Goal: Task Accomplishment & Management: Use online tool/utility

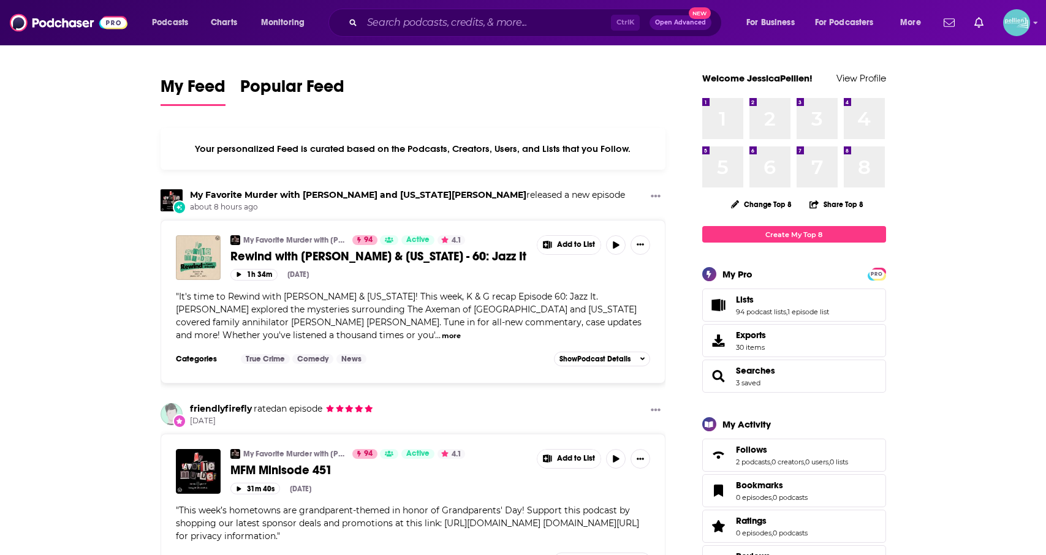
click at [741, 295] on span "Lists" at bounding box center [745, 299] width 18 height 11
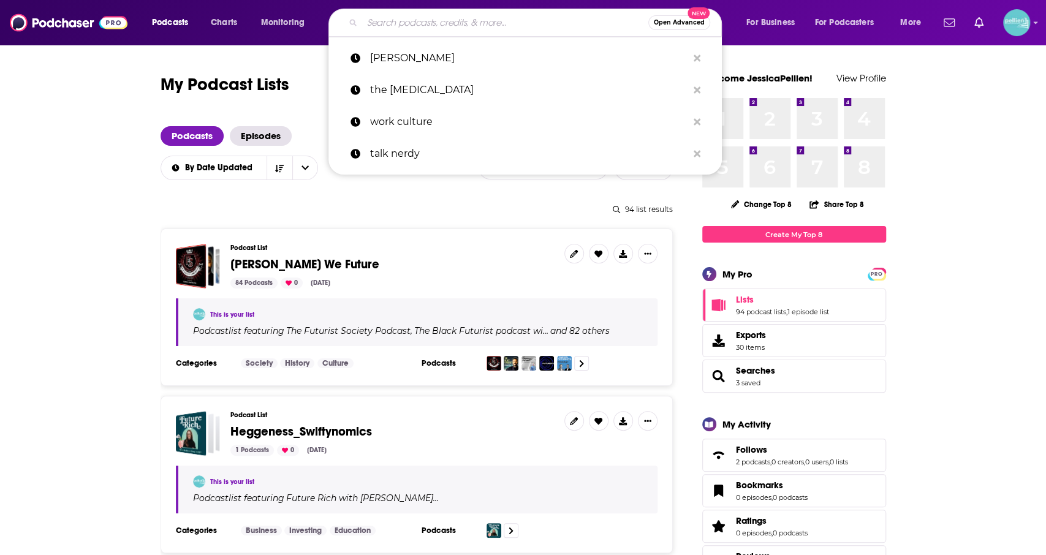
click at [418, 26] on input "Search podcasts, credits, & more..." at bounding box center [505, 23] width 286 height 20
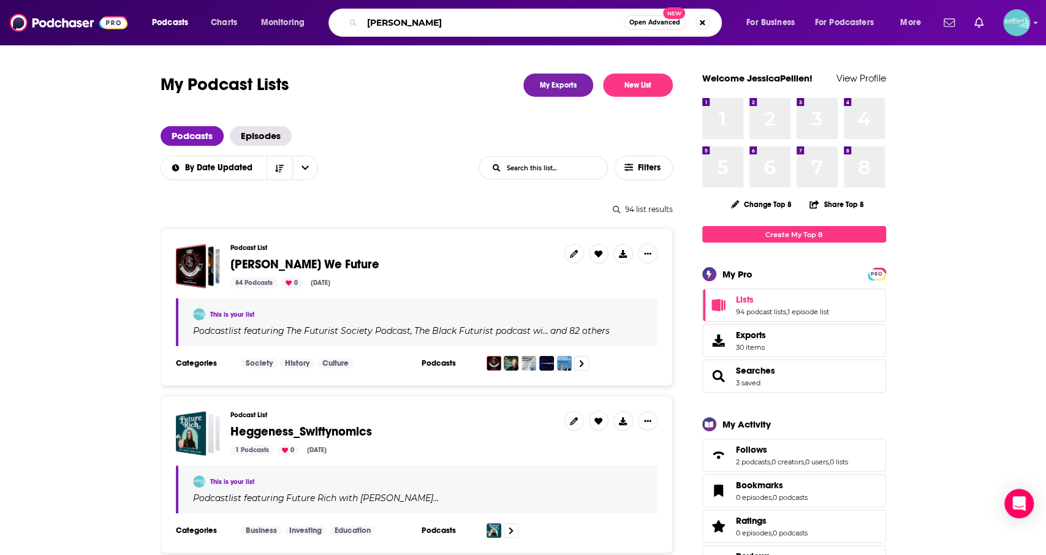
type input "[PERSON_NAME]"
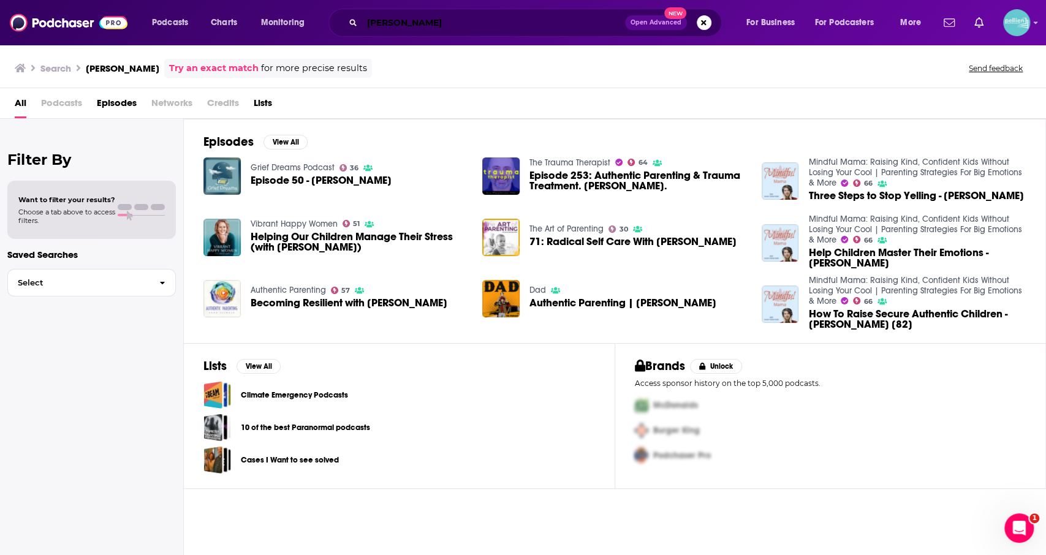
click at [406, 24] on input "[PERSON_NAME]" at bounding box center [493, 23] width 263 height 20
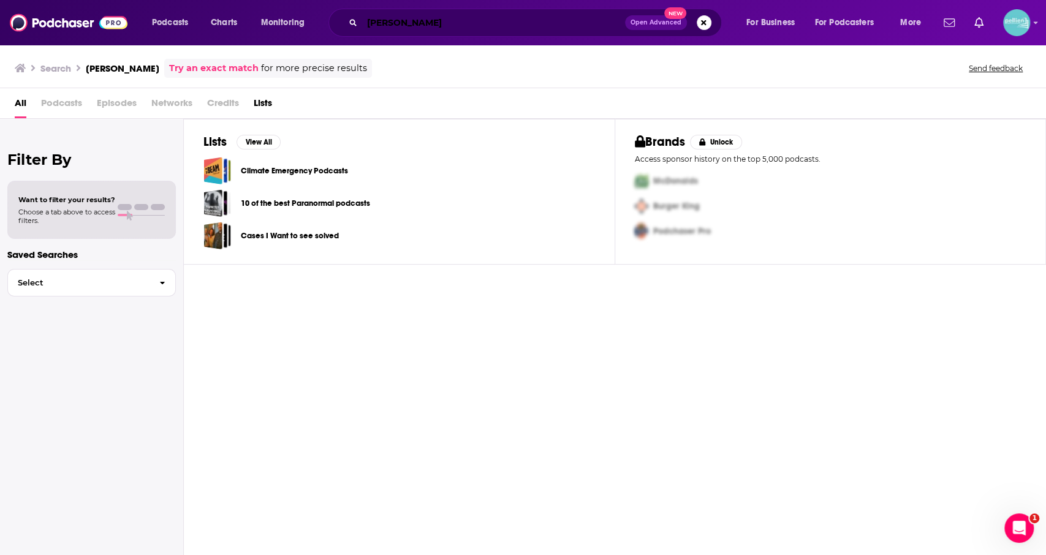
click at [410, 15] on input "[PERSON_NAME]" at bounding box center [493, 23] width 263 height 20
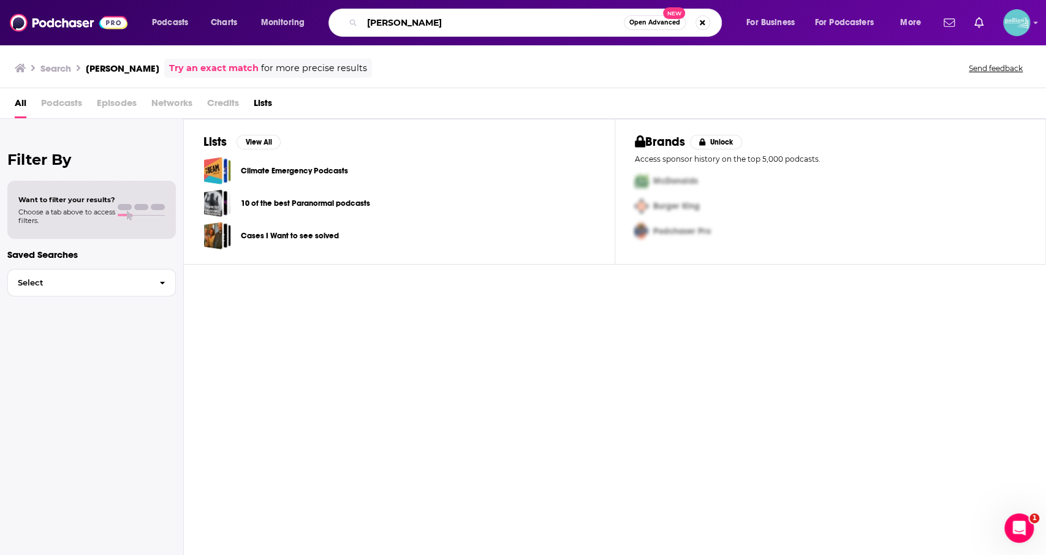
type input "[PERSON_NAME]"
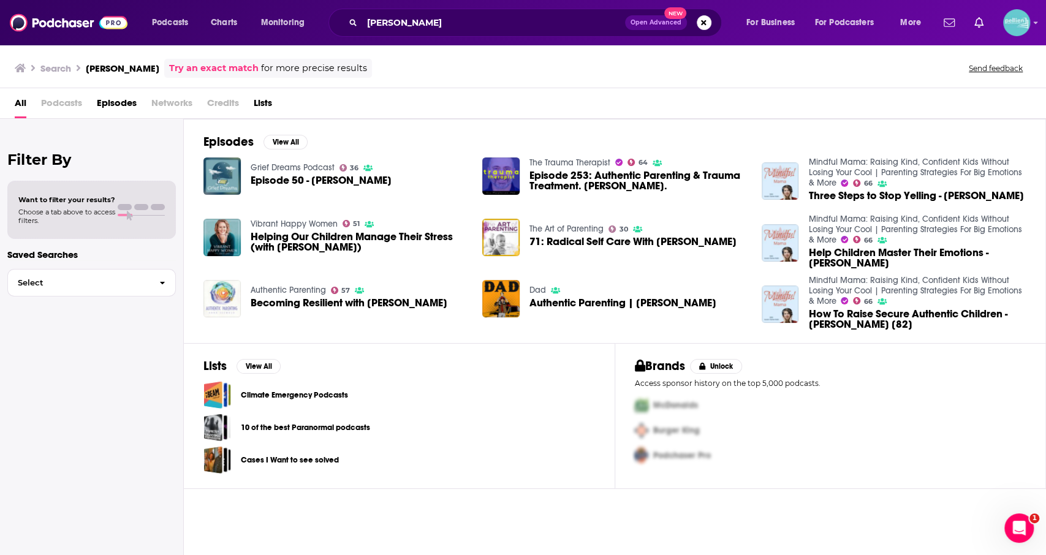
click at [224, 304] on img "Becoming Resilient with Anna Seewald" at bounding box center [221, 298] width 37 height 37
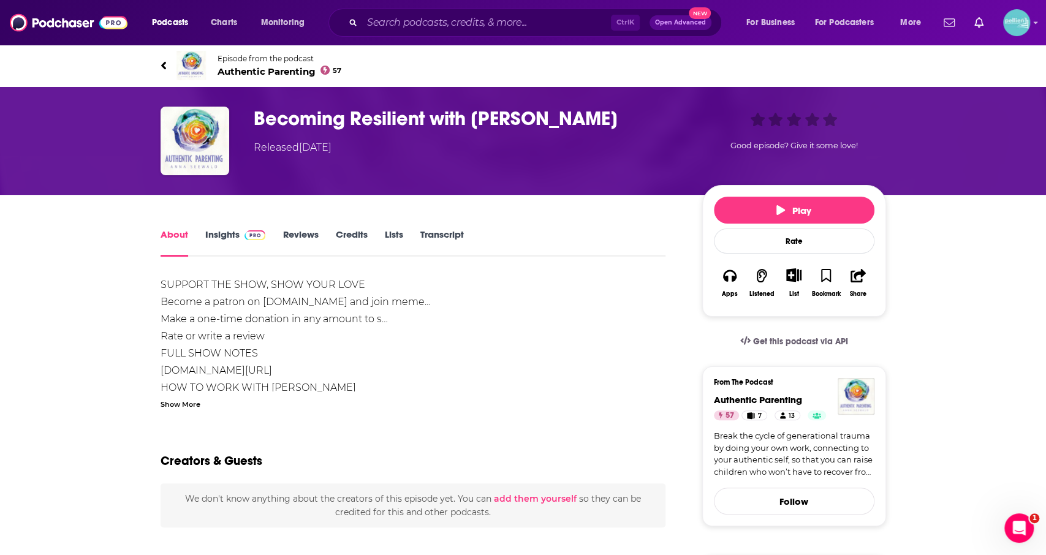
click at [228, 394] on div "SUPPORT THE SHOW, SHOW YOUR LOVE Become a patron on [DOMAIN_NAME] and join meme…" at bounding box center [412, 342] width 505 height 133
click at [161, 401] on div "Show More" at bounding box center [180, 404] width 40 height 12
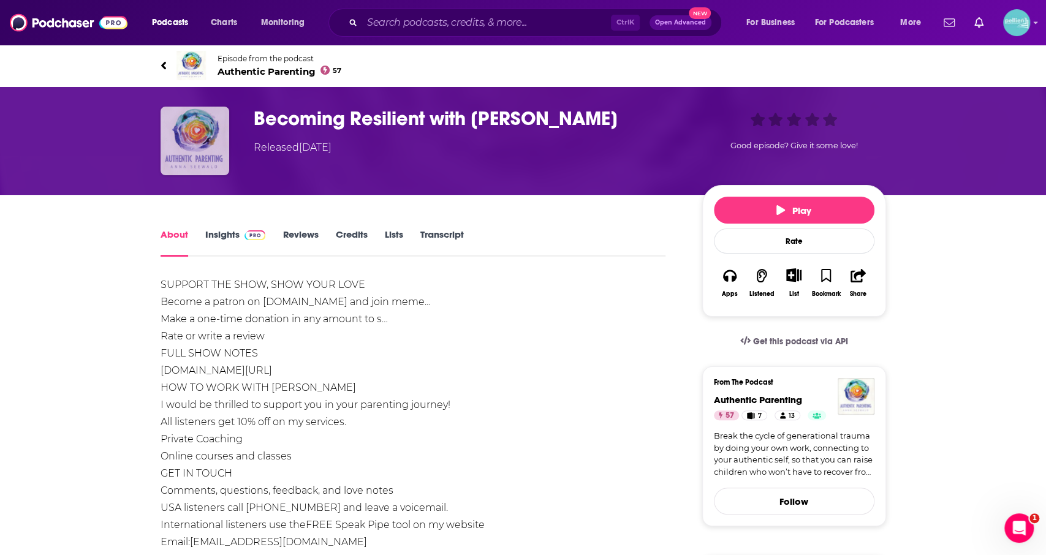
click at [215, 155] on img "Becoming Resilient with Anna Seewald" at bounding box center [194, 141] width 69 height 69
click at [237, 236] on link "Insights" at bounding box center [235, 242] width 61 height 28
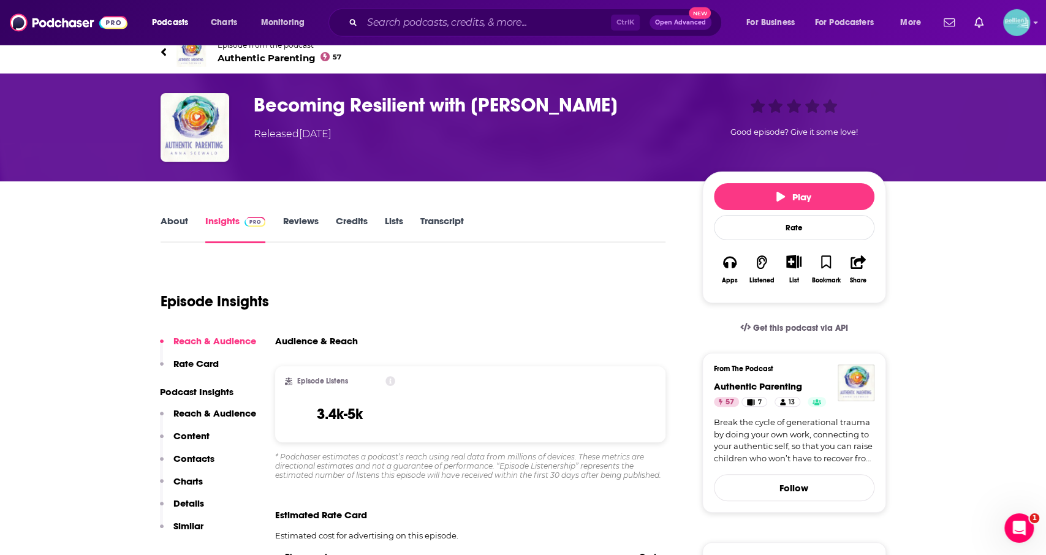
scroll to position [14, 0]
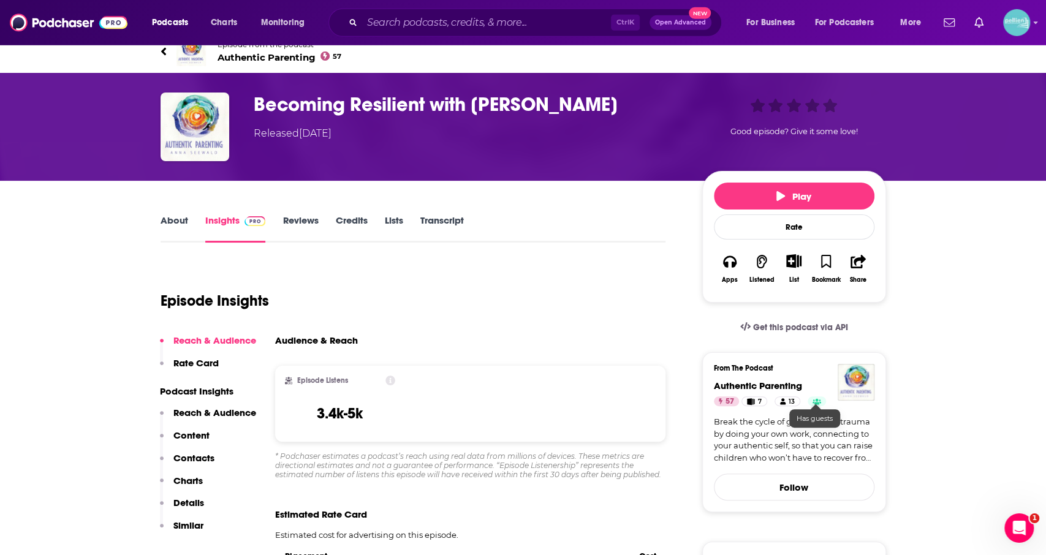
click at [815, 402] on icon at bounding box center [816, 402] width 9 height 6
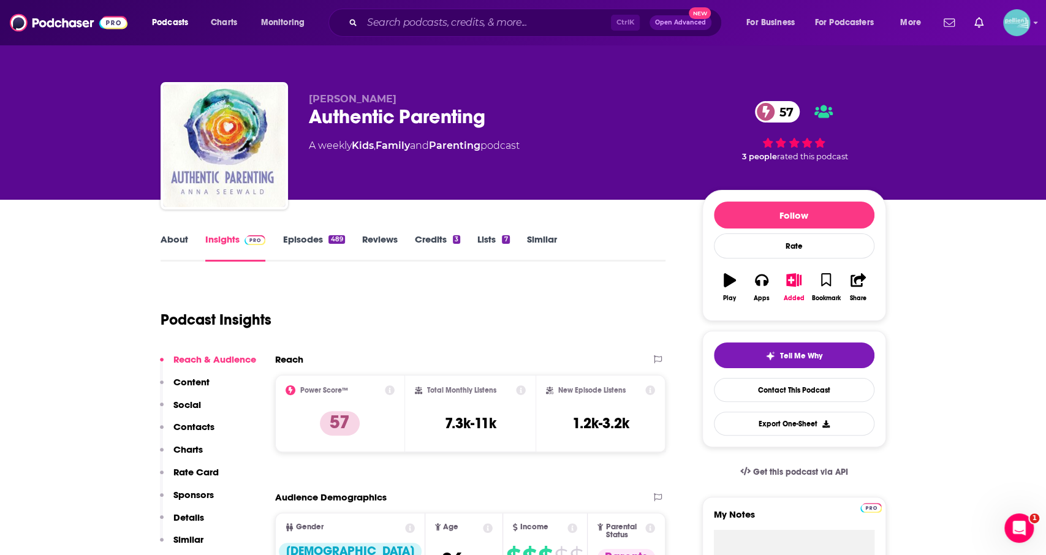
click at [299, 233] on link "Episodes 489" at bounding box center [313, 247] width 62 height 28
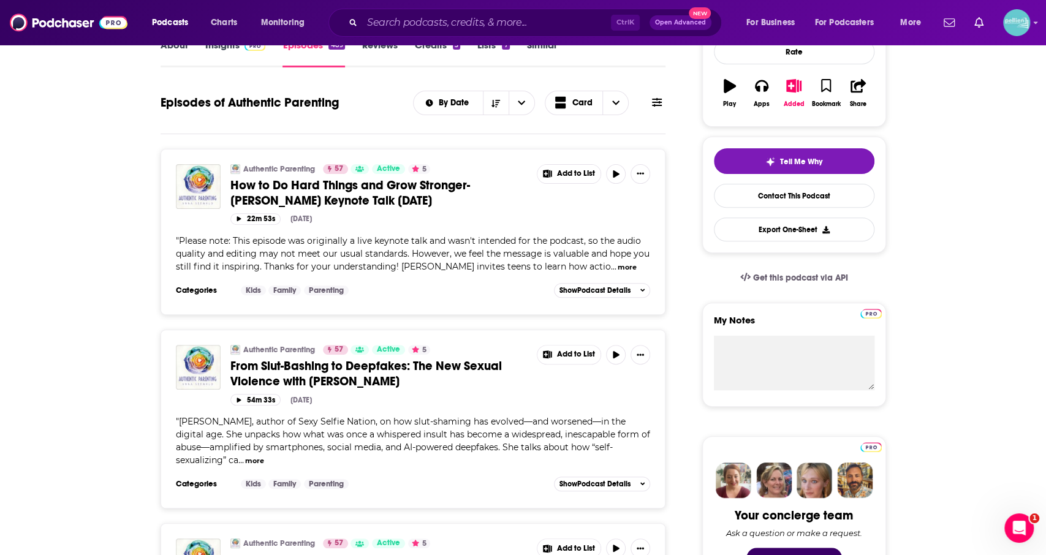
scroll to position [195, 0]
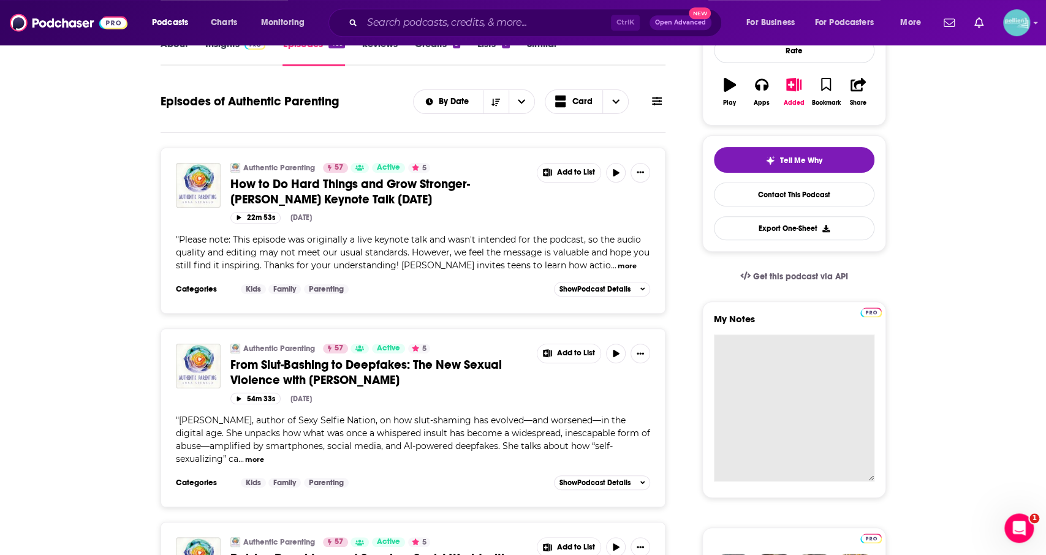
click at [763, 373] on textarea "My Notes" at bounding box center [794, 407] width 160 height 147
type textarea "W"
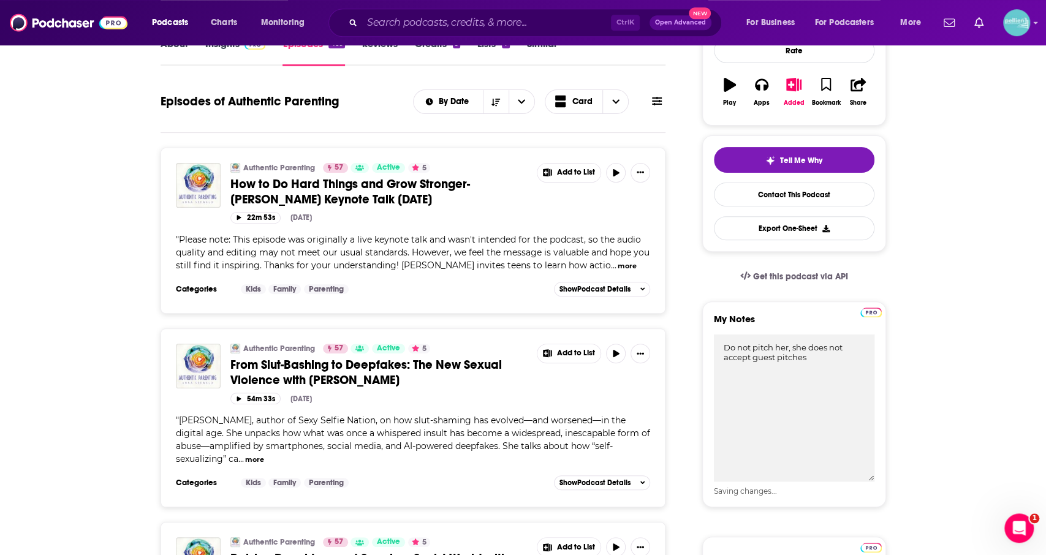
type textarea "Do not pitch her, she does not accept guest pitches"
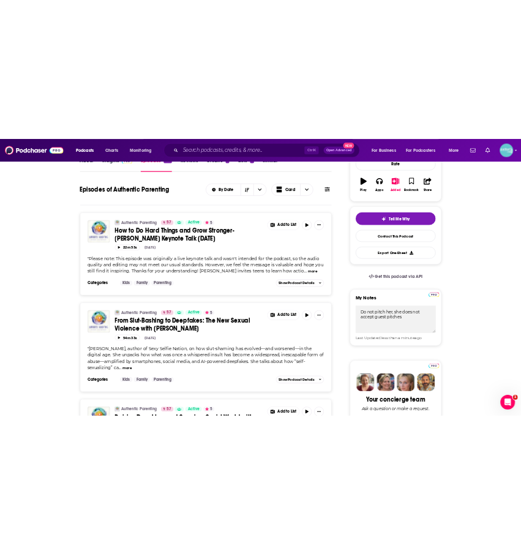
scroll to position [0, 0]
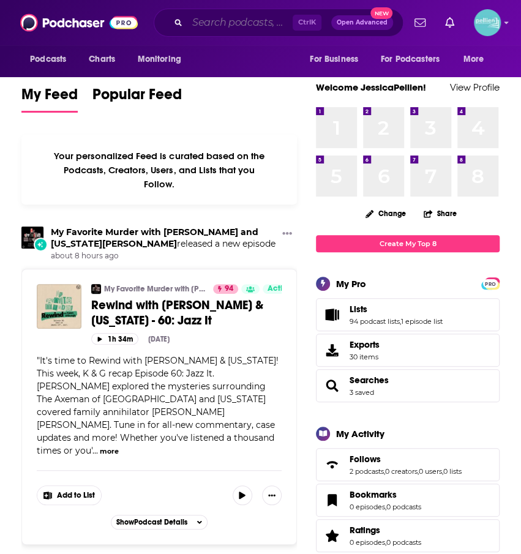
click at [229, 25] on input "Search podcasts, credits, & more..." at bounding box center [239, 23] width 105 height 20
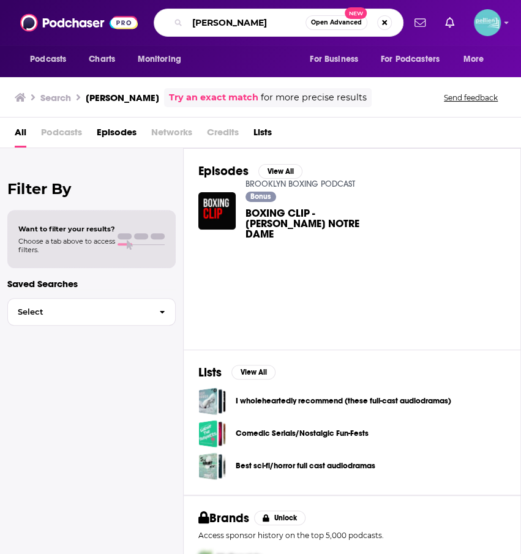
click at [246, 25] on input "kelly leanord" at bounding box center [246, 23] width 118 height 20
type input "kelly leonard"
